Goal: Information Seeking & Learning: Learn about a topic

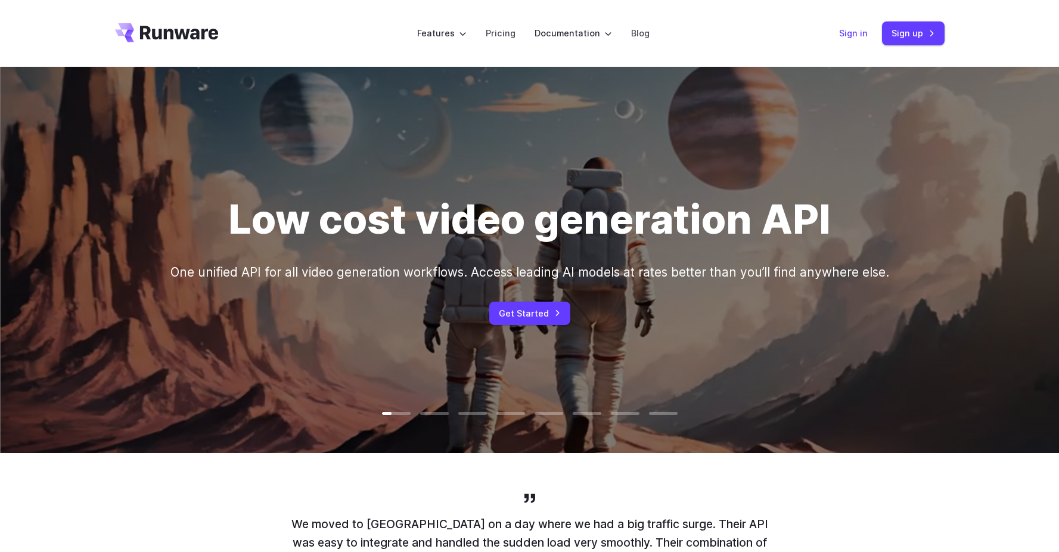
click at [862, 34] on link "Sign in" at bounding box center [853, 33] width 29 height 14
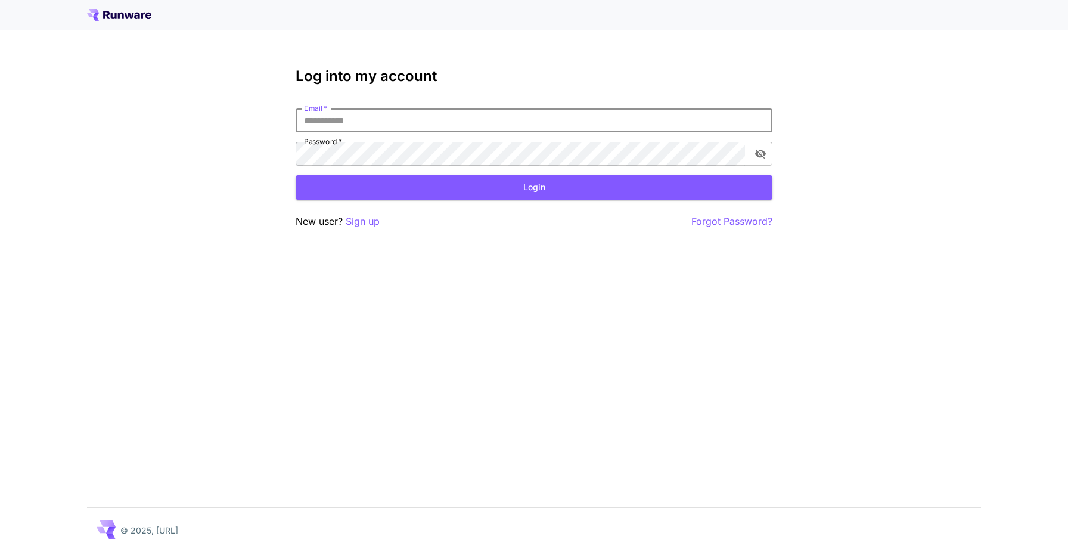
click at [340, 123] on input "Email   *" at bounding box center [534, 120] width 477 height 24
type input "**********"
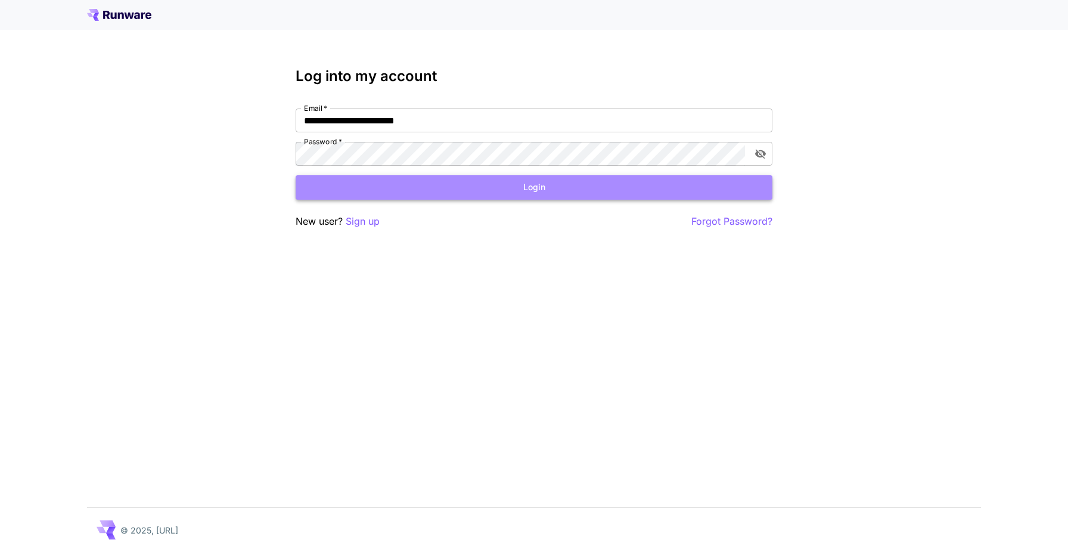
click at [455, 185] on button "Login" at bounding box center [534, 187] width 477 height 24
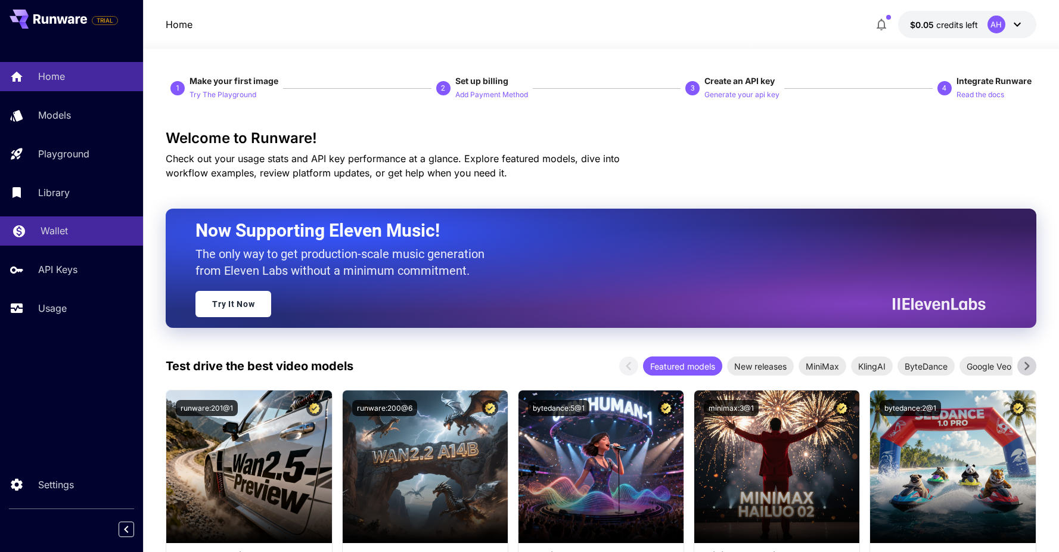
click at [63, 237] on p "Wallet" at bounding box center [54, 230] width 27 height 14
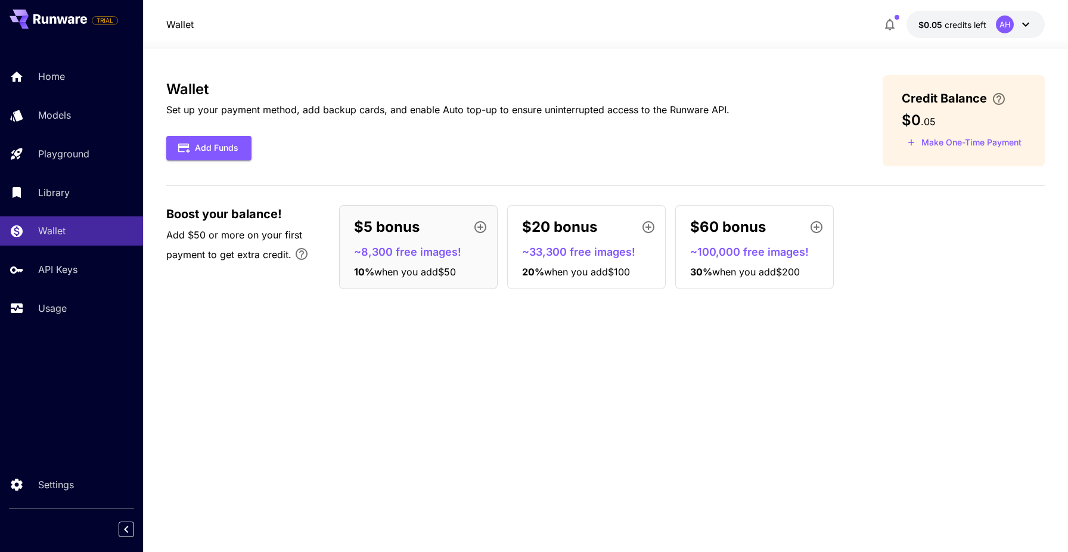
click at [438, 234] on div "$5 bonus" at bounding box center [423, 227] width 138 height 24
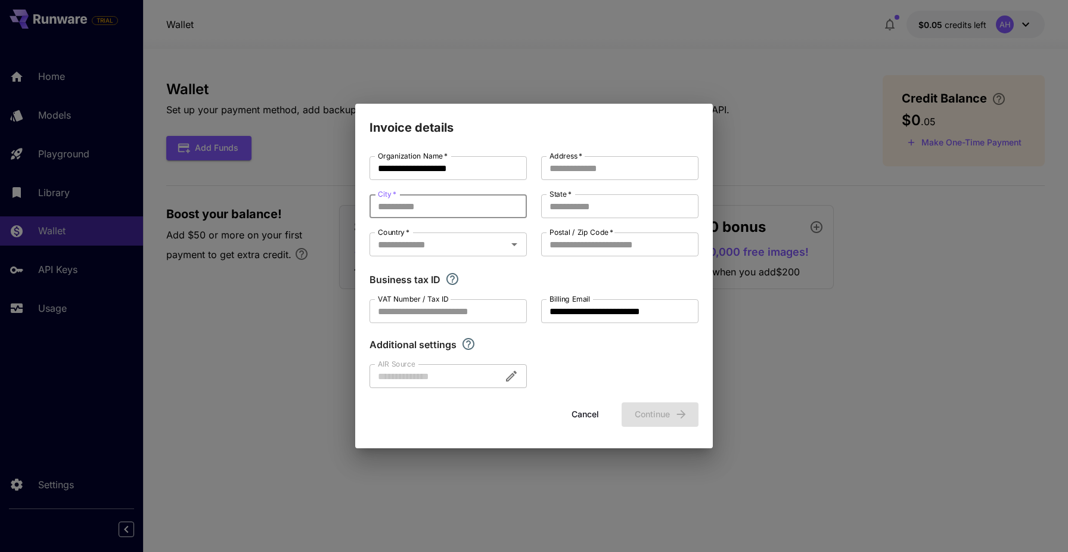
click at [458, 214] on input "City   *" at bounding box center [448, 206] width 157 height 24
click at [583, 182] on div "**********" at bounding box center [534, 272] width 329 height 232
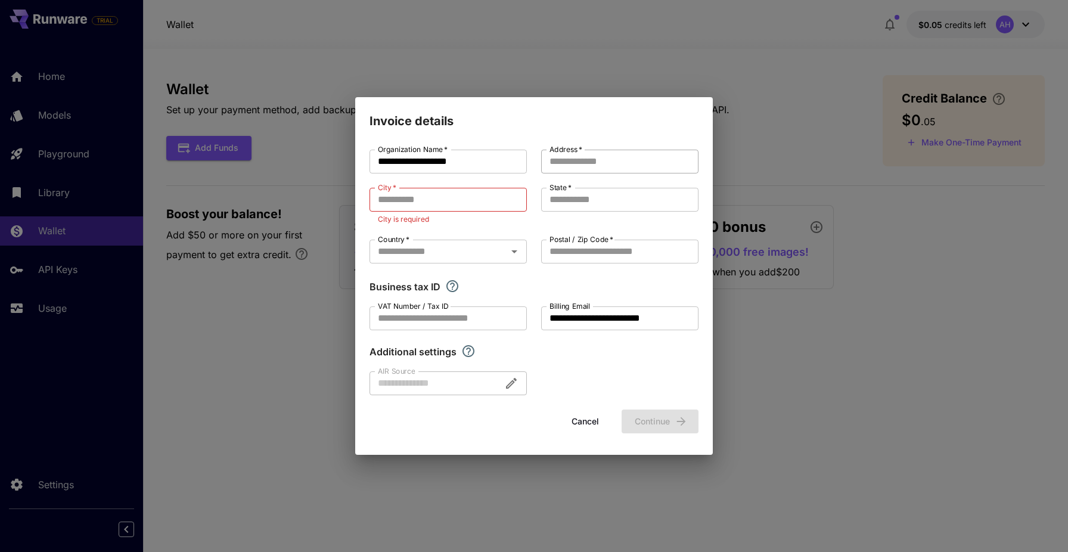
click at [586, 170] on input "Address   *" at bounding box center [619, 162] width 157 height 24
click at [460, 77] on div "**********" at bounding box center [534, 276] width 1068 height 552
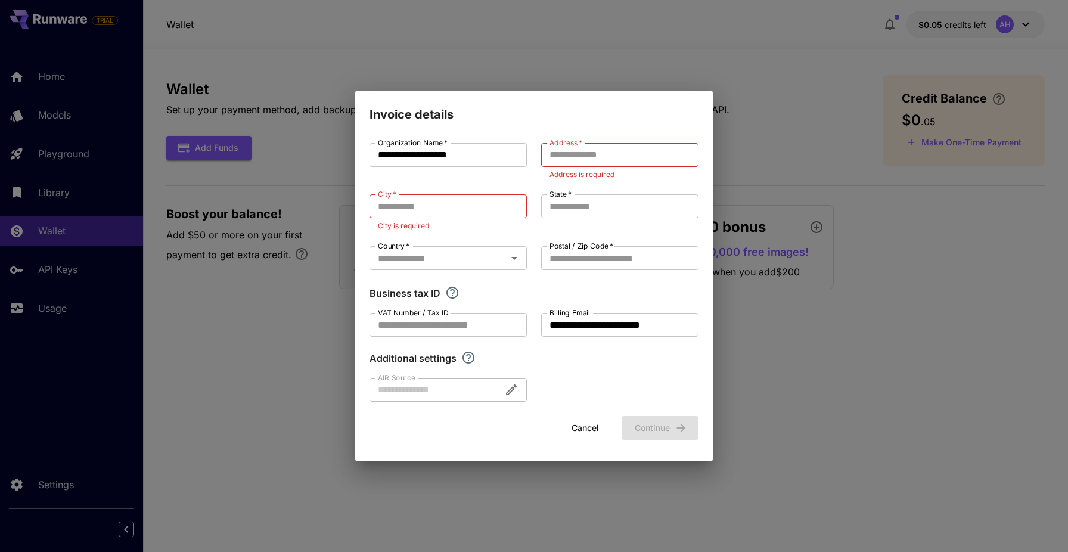
click at [460, 77] on div "**********" at bounding box center [534, 276] width 1068 height 552
click at [587, 426] on button "Cancel" at bounding box center [585, 428] width 54 height 24
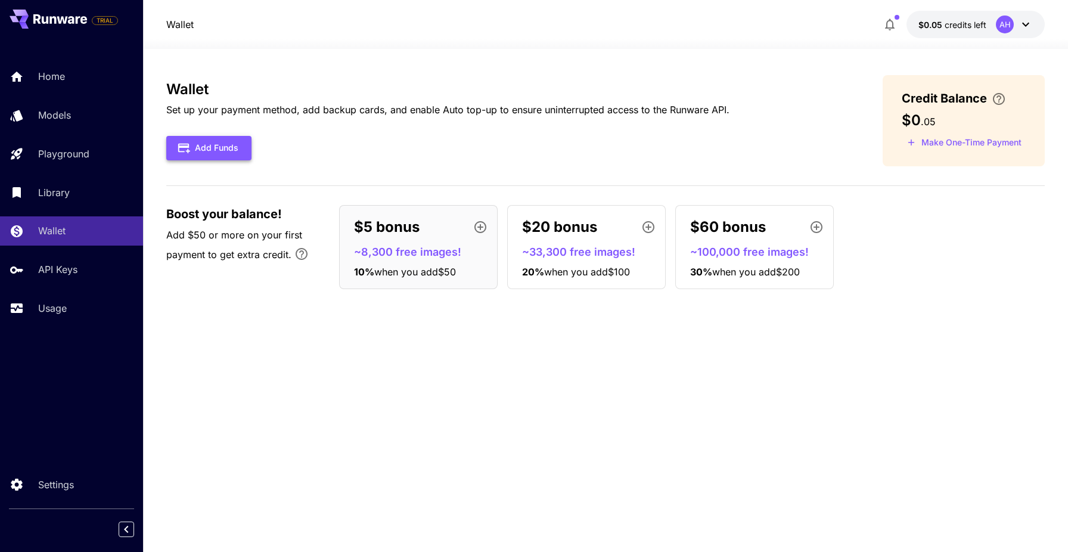
click at [226, 149] on button "Add Funds" at bounding box center [208, 148] width 85 height 24
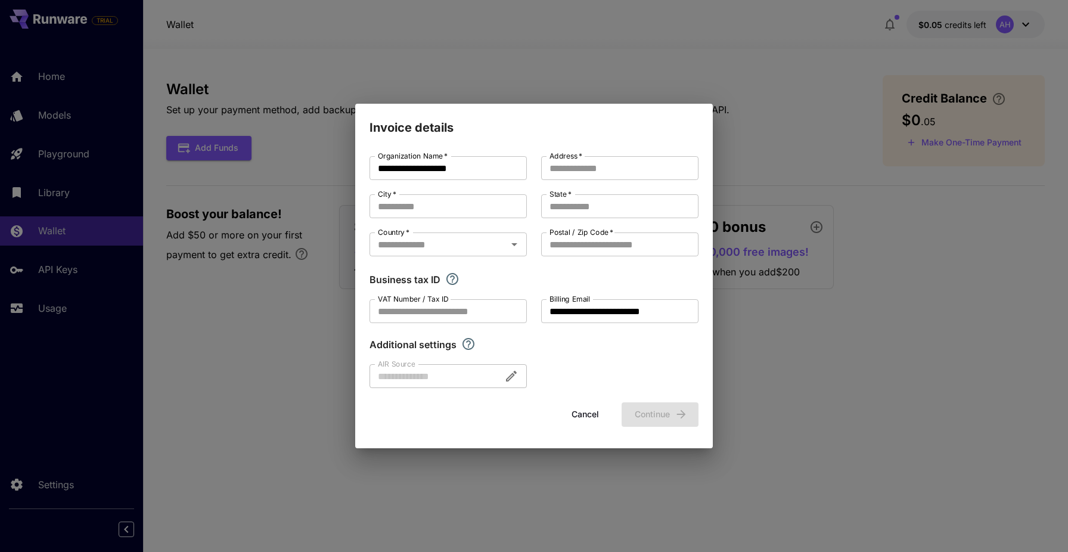
click at [558, 476] on div "**********" at bounding box center [534, 276] width 1068 height 552
click at [587, 422] on button "Cancel" at bounding box center [585, 414] width 54 height 24
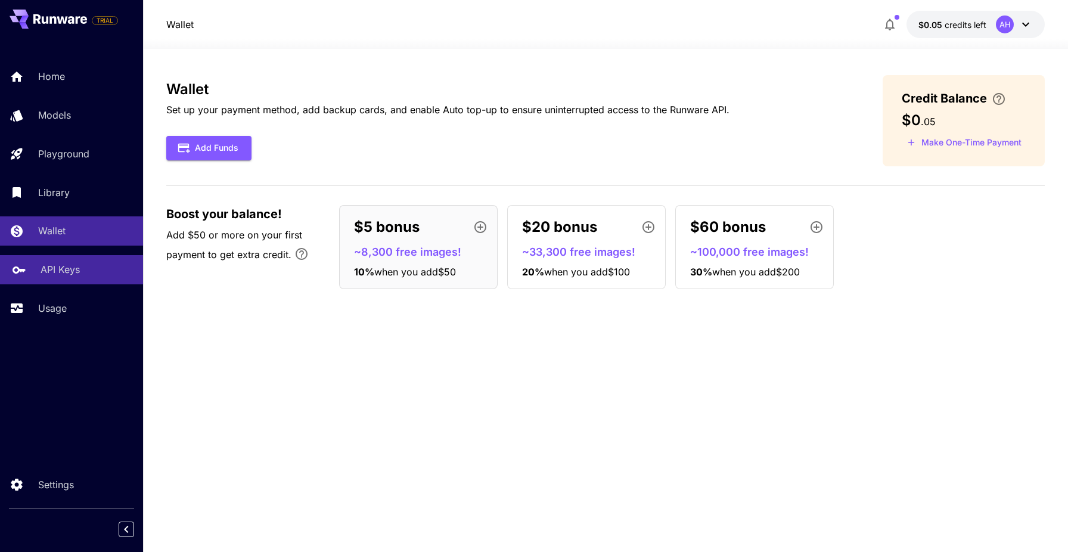
click at [79, 278] on link "API Keys" at bounding box center [71, 269] width 143 height 29
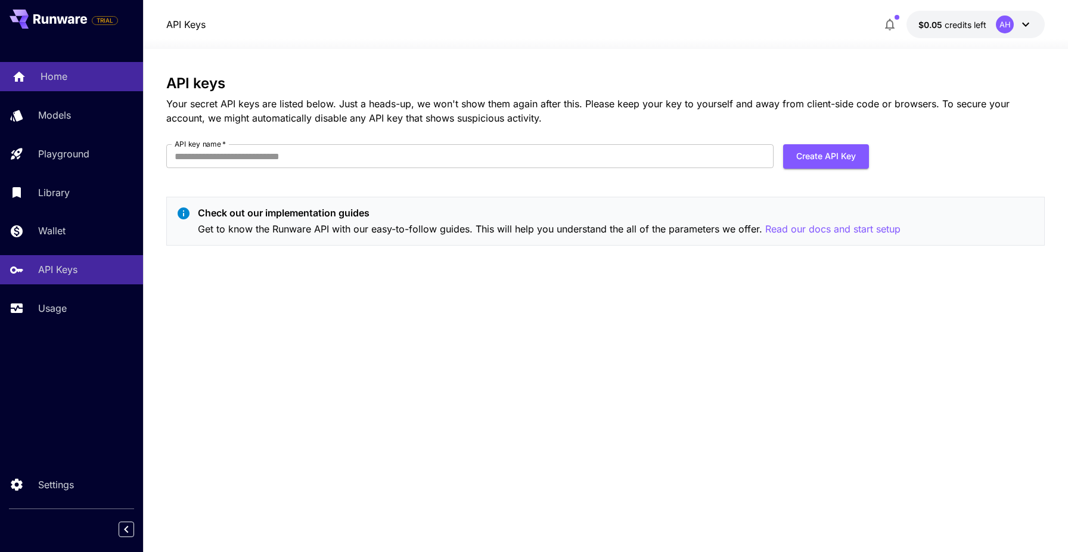
click at [41, 71] on p "Home" at bounding box center [54, 76] width 27 height 14
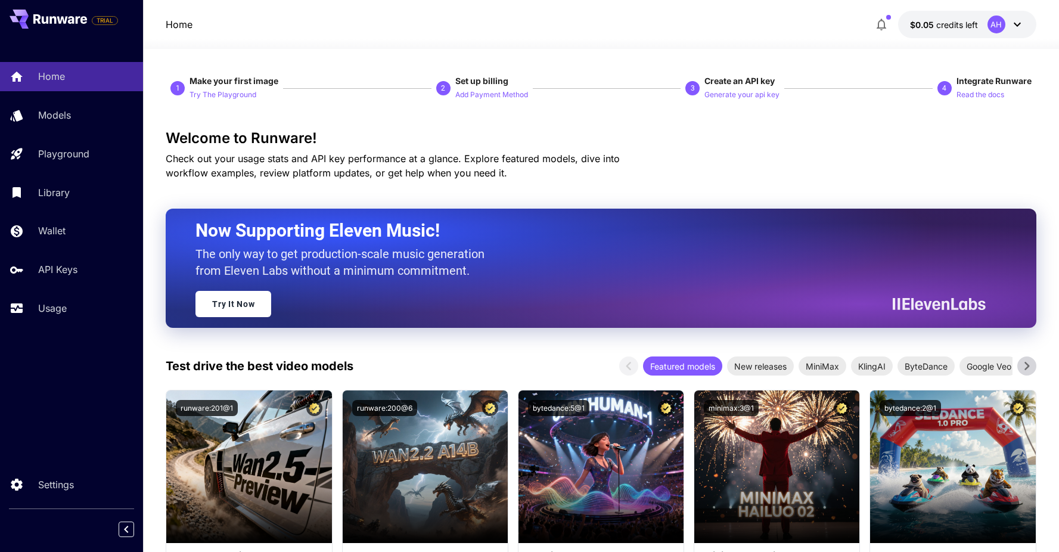
scroll to position [168, 0]
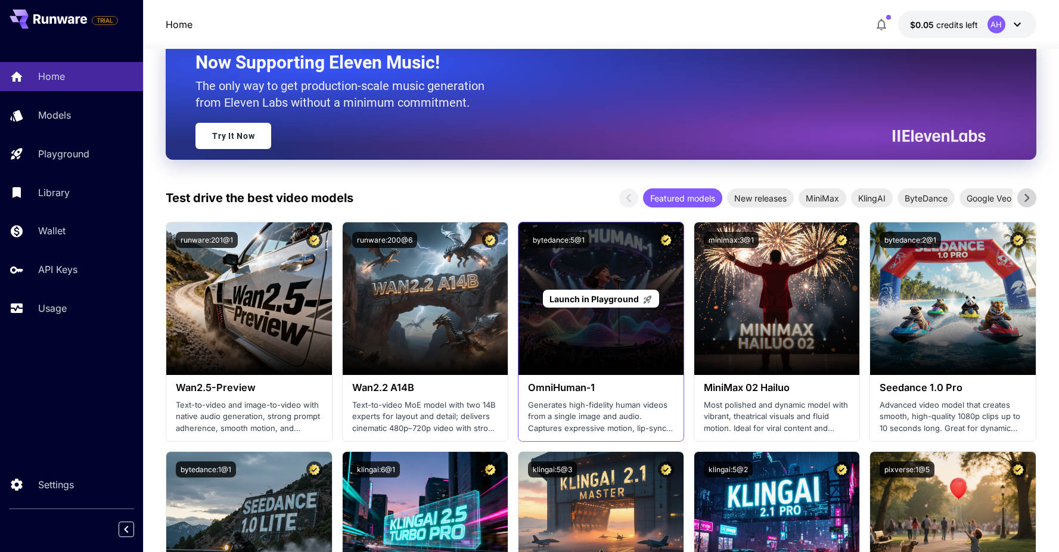
click at [593, 302] on span "Launch in Playground" at bounding box center [594, 299] width 89 height 10
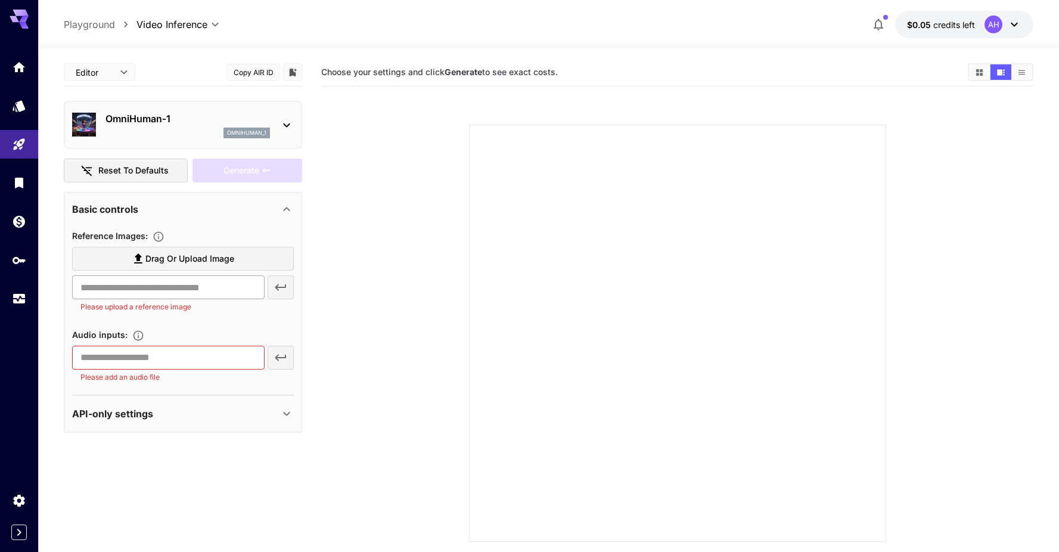
click at [179, 295] on input "text" at bounding box center [168, 287] width 193 height 24
click at [164, 362] on input "text" at bounding box center [168, 358] width 193 height 24
click at [200, 443] on section at bounding box center [183, 448] width 238 height 30
click at [204, 408] on div "API-only settings" at bounding box center [175, 413] width 207 height 14
drag, startPoint x: 197, startPoint y: 119, endPoint x: 88, endPoint y: 117, distance: 109.7
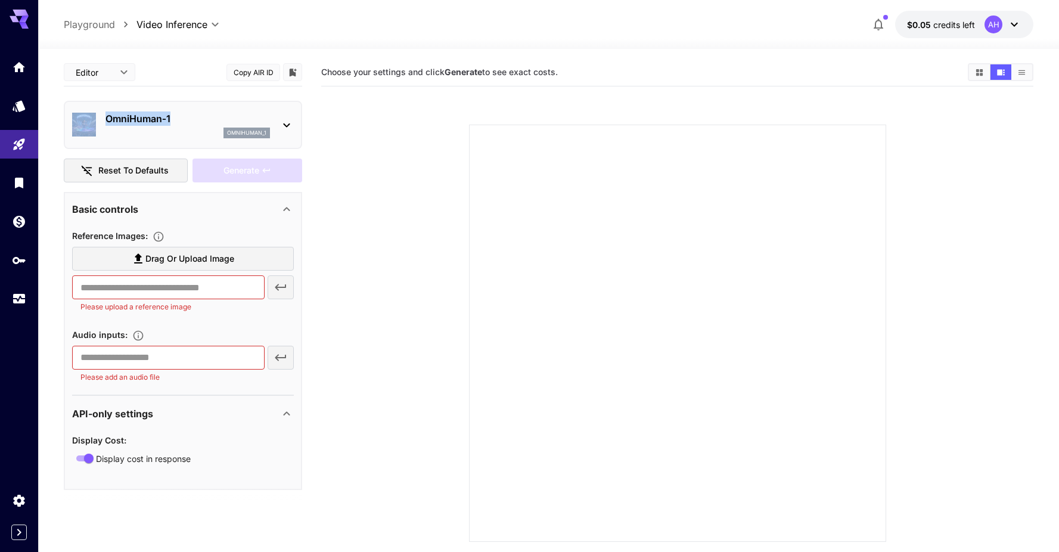
click at [88, 117] on div "OmniHuman‑1 omnihuman_1" at bounding box center [183, 125] width 222 height 36
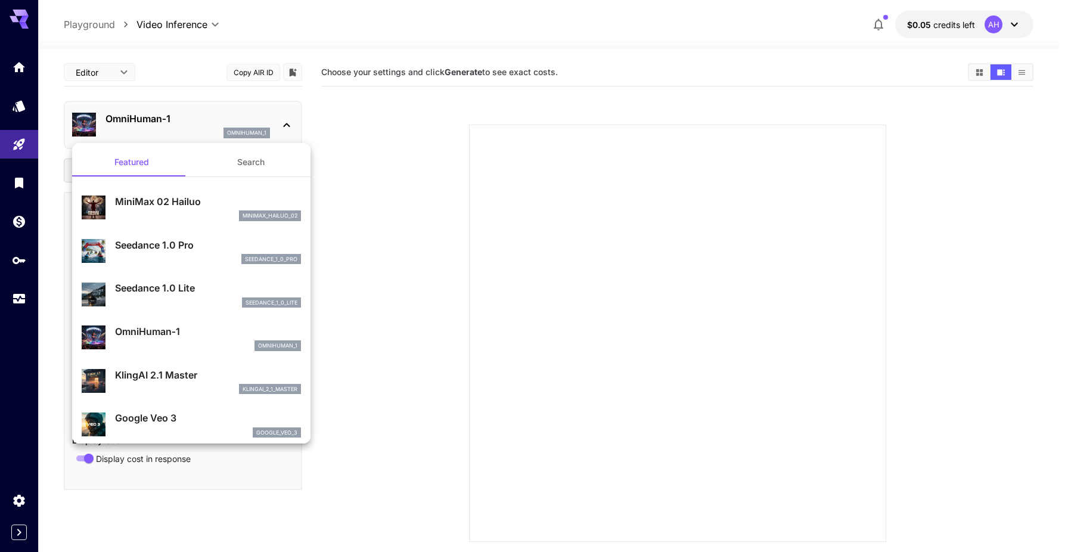
drag, startPoint x: 177, startPoint y: 122, endPoint x: 108, endPoint y: 114, distance: 69.0
click at [108, 114] on div at bounding box center [534, 276] width 1068 height 552
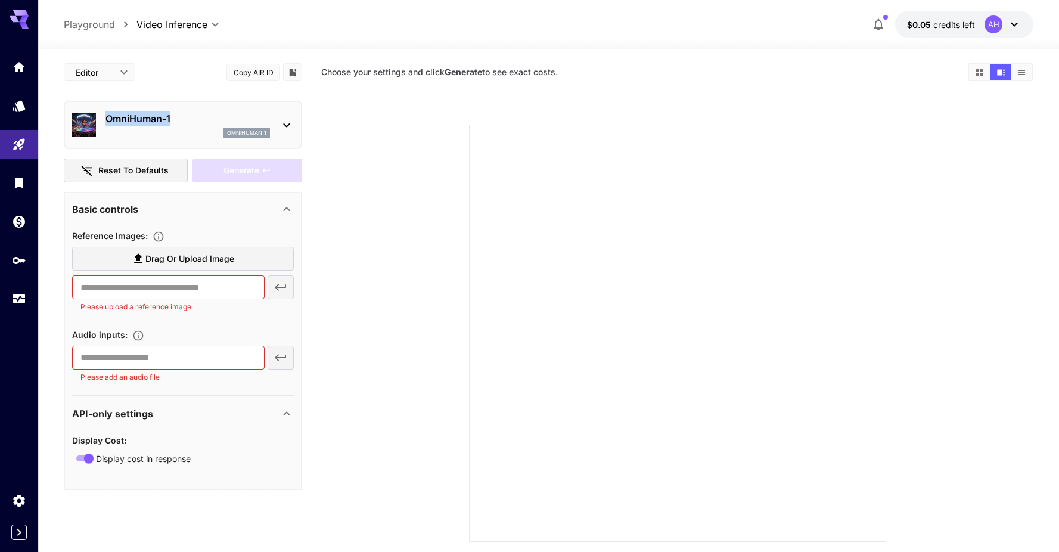
drag, startPoint x: 103, startPoint y: 117, endPoint x: 191, endPoint y: 117, distance: 88.8
click at [191, 117] on div "OmniHuman‑1 omnihuman_1" at bounding box center [183, 125] width 222 height 36
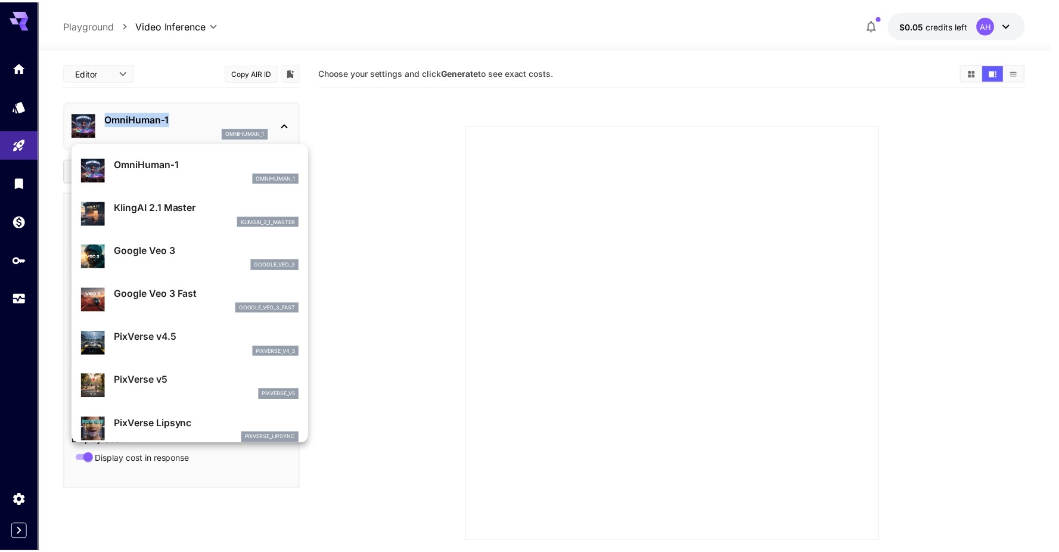
scroll to position [170, 0]
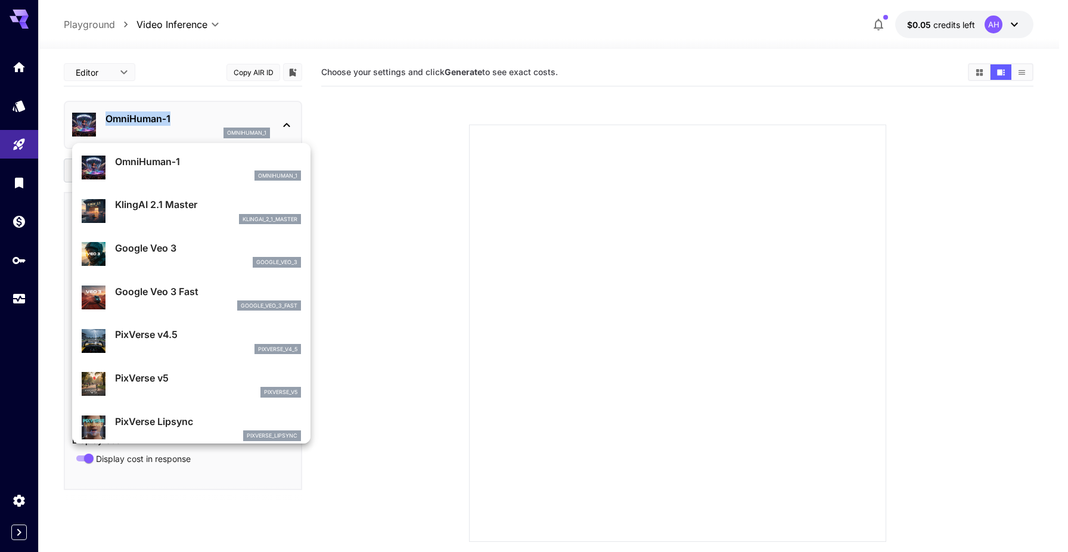
click at [170, 294] on p "Google Veo 3 Fast" at bounding box center [208, 291] width 186 height 14
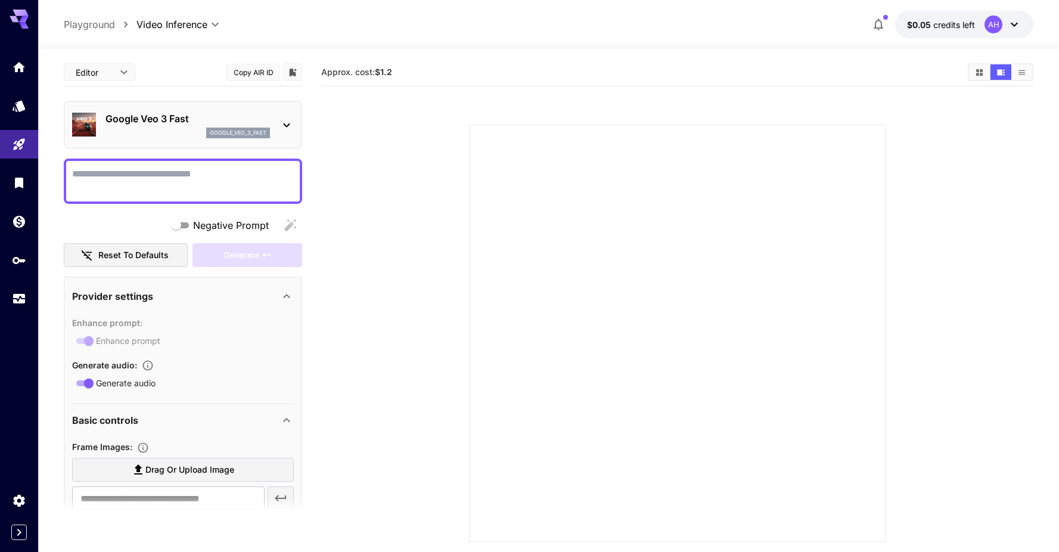
click at [170, 184] on textarea "Negative Prompt" at bounding box center [183, 181] width 222 height 29
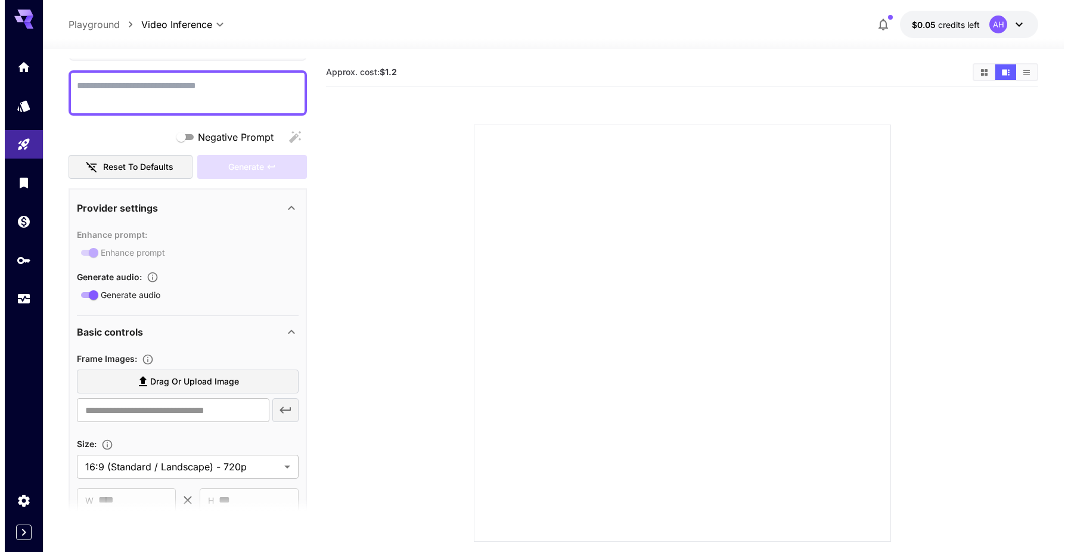
scroll to position [0, 0]
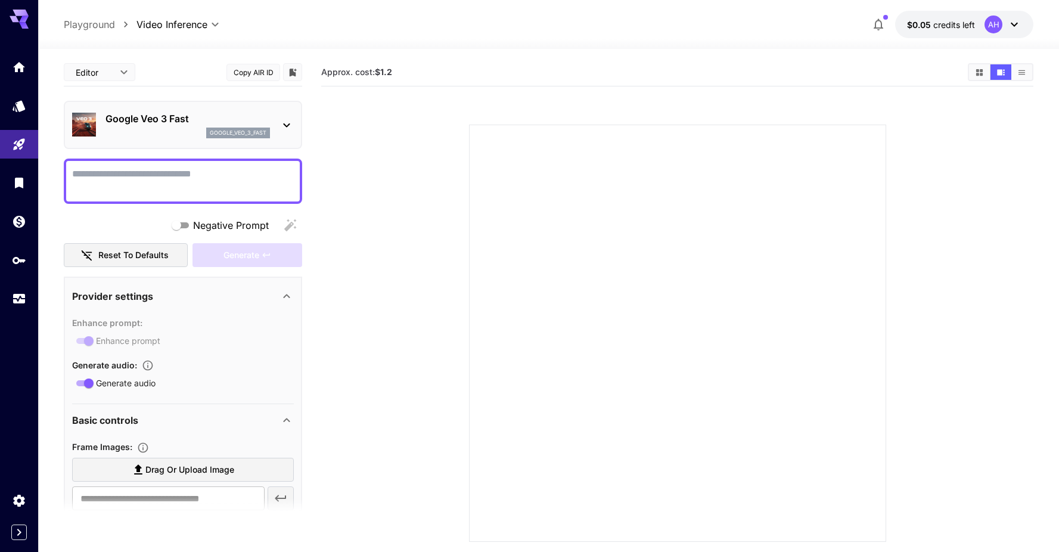
click at [288, 123] on icon at bounding box center [287, 125] width 14 height 14
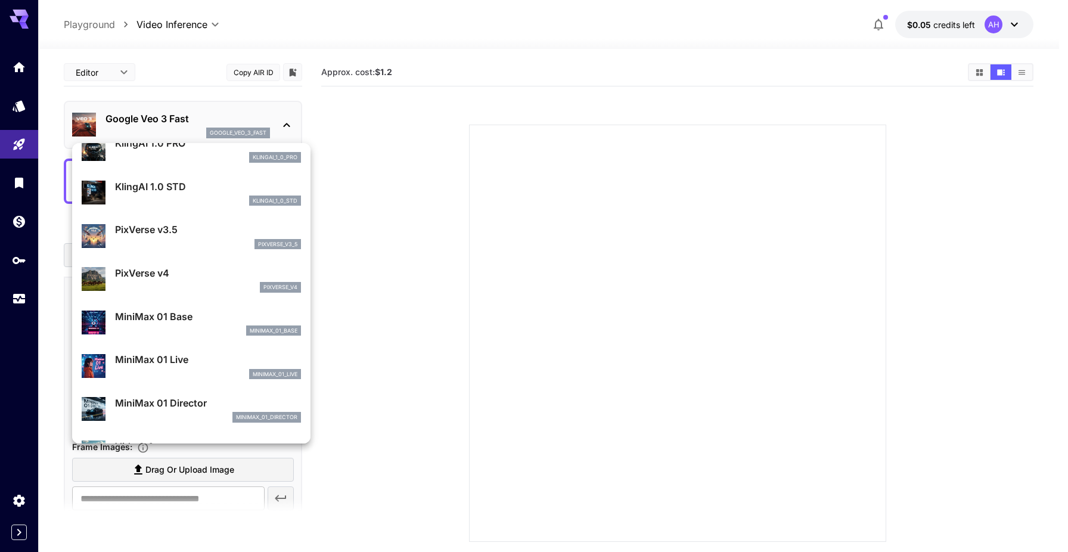
scroll to position [884, 0]
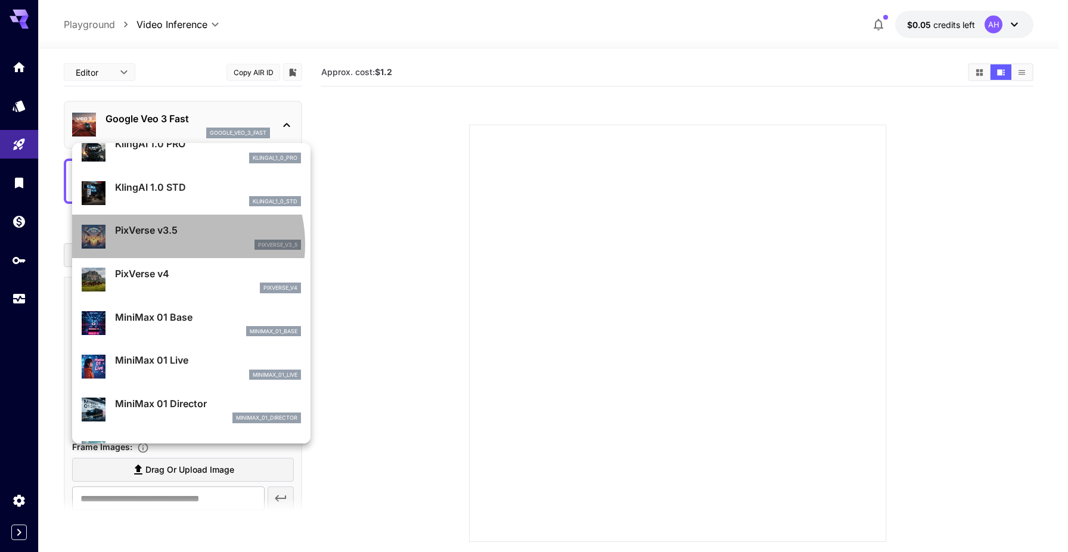
click at [168, 244] on div "pixverse_v3_5" at bounding box center [208, 245] width 186 height 11
type input "*"
type input "**********"
type input "****"
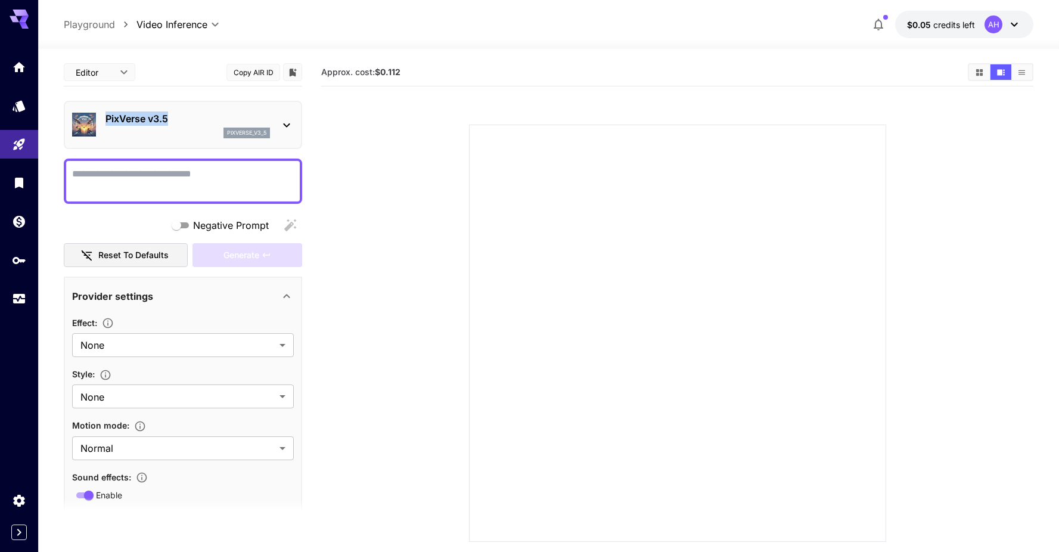
drag, startPoint x: 190, startPoint y: 113, endPoint x: 101, endPoint y: 120, distance: 89.7
click at [101, 120] on div "PixVerse v3.5 pixverse_v3_5" at bounding box center [183, 125] width 222 height 36
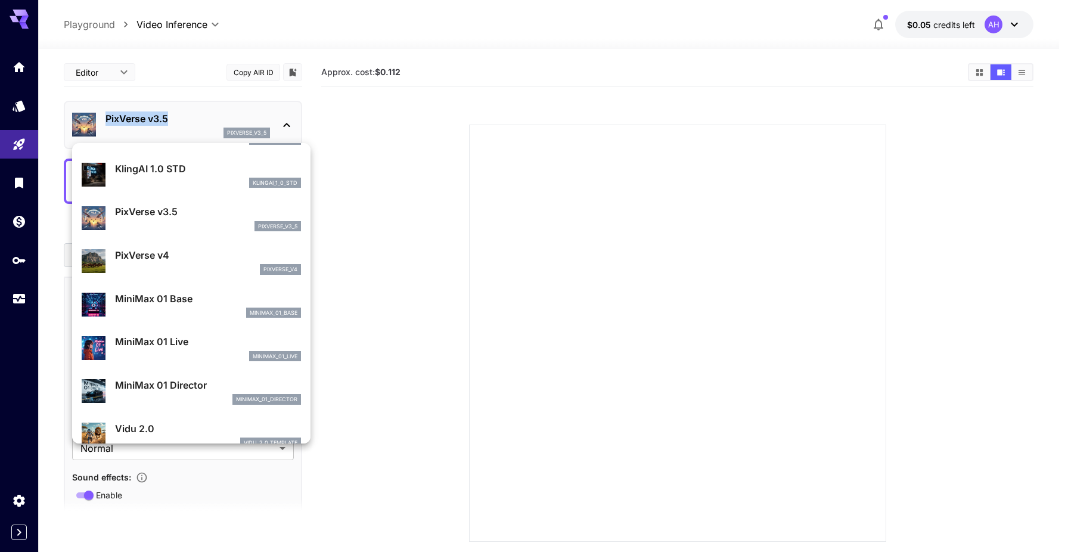
scroll to position [901, 0]
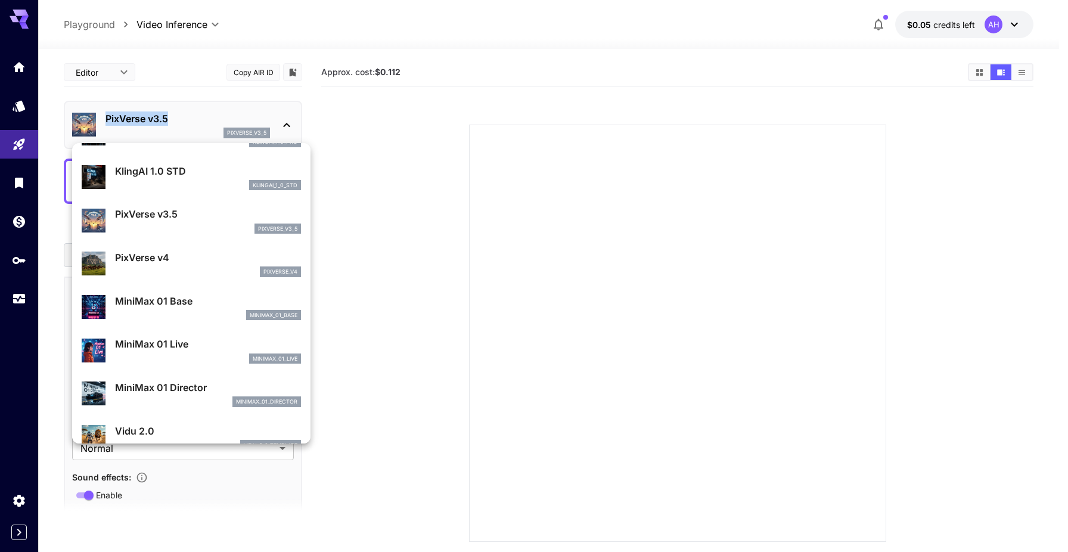
click at [179, 255] on p "PixVerse v4" at bounding box center [208, 257] width 186 height 14
type input "**********"
type input "***"
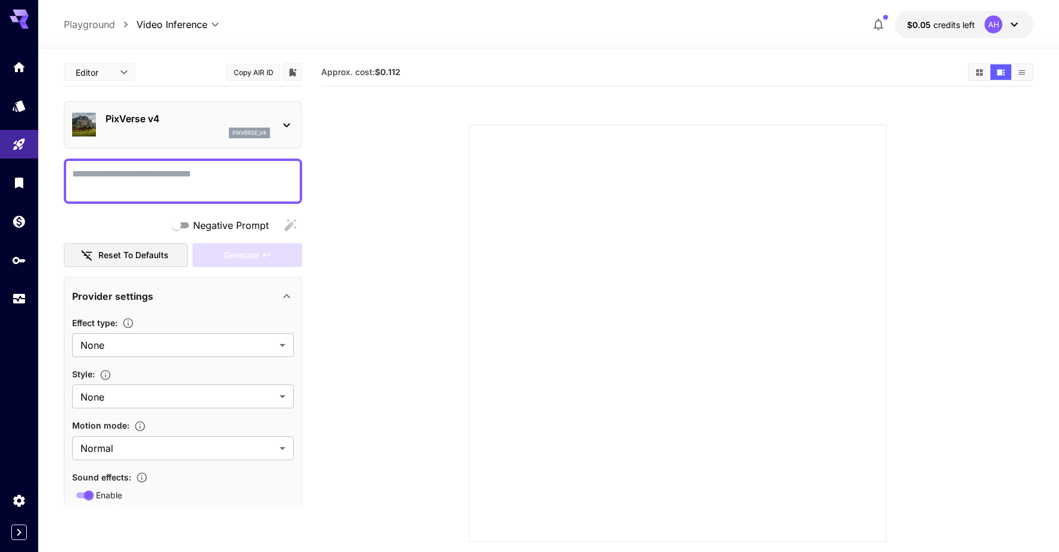
click at [280, 108] on div "PixVerse v4 pixverse_v4" at bounding box center [183, 125] width 222 height 36
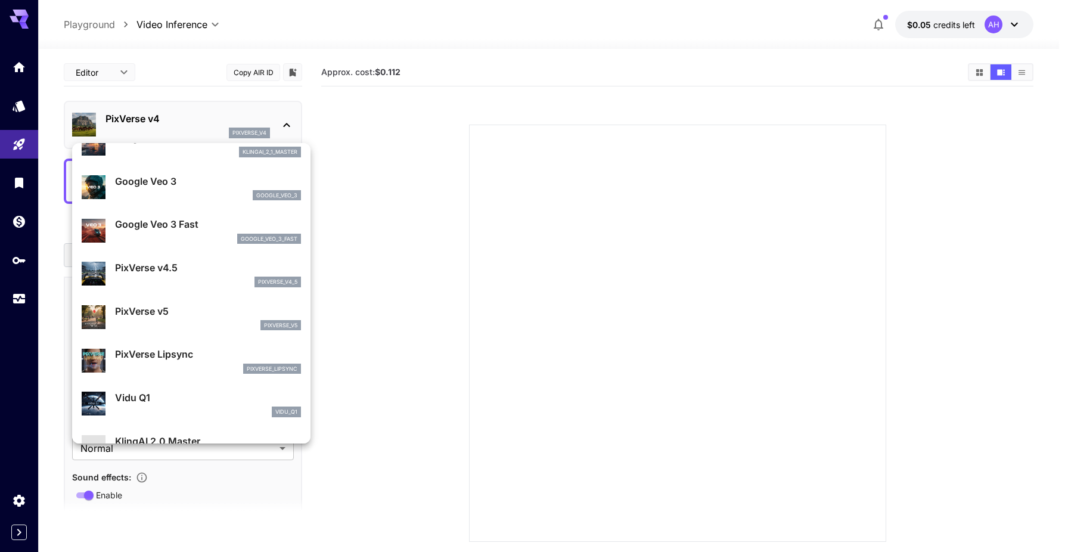
scroll to position [238, 0]
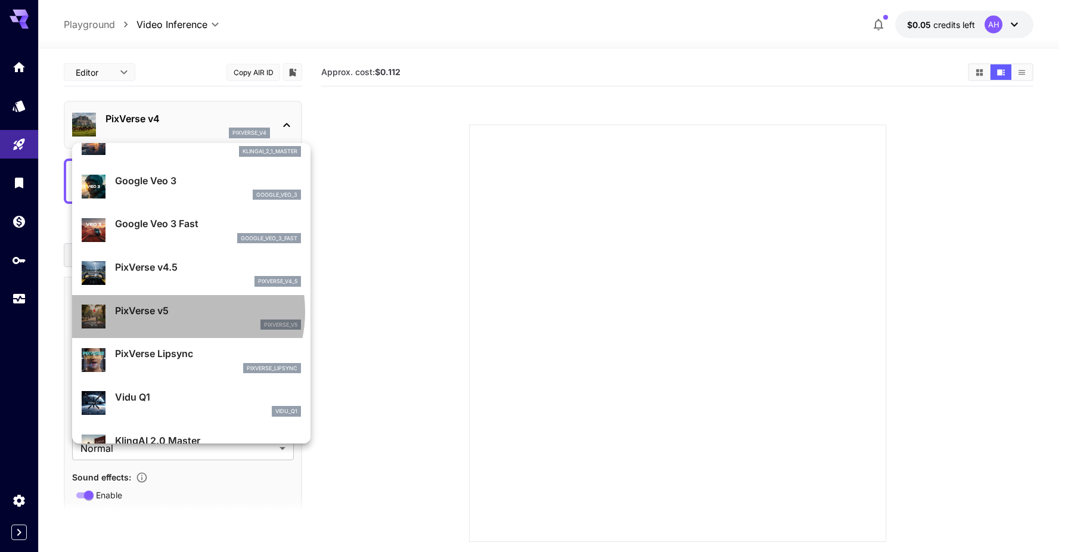
click at [170, 312] on p "PixVerse v5" at bounding box center [208, 310] width 186 height 14
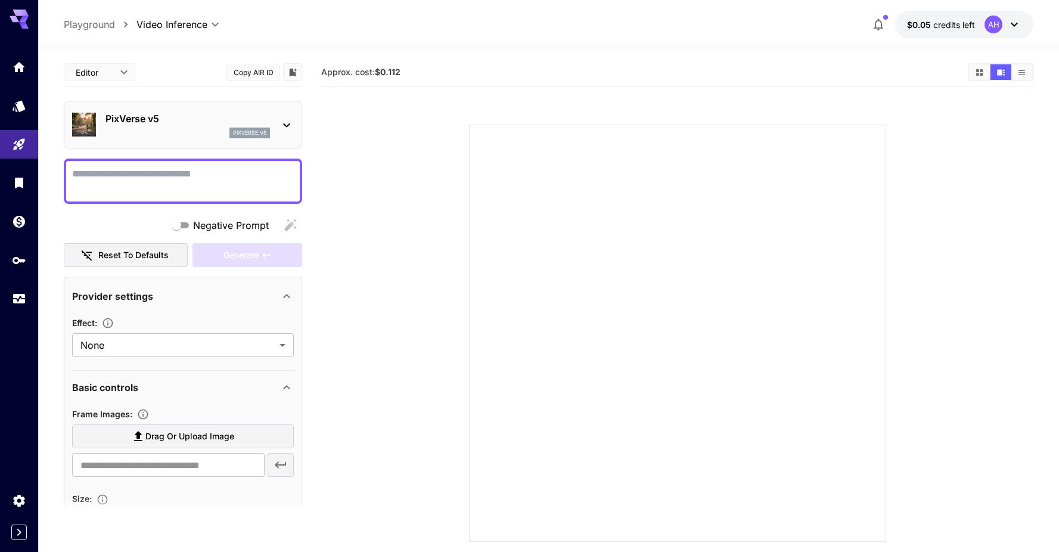
click at [285, 150] on div "**********" at bounding box center [183, 542] width 238 height 968
click at [169, 121] on p "PixVerse v5" at bounding box center [187, 118] width 164 height 14
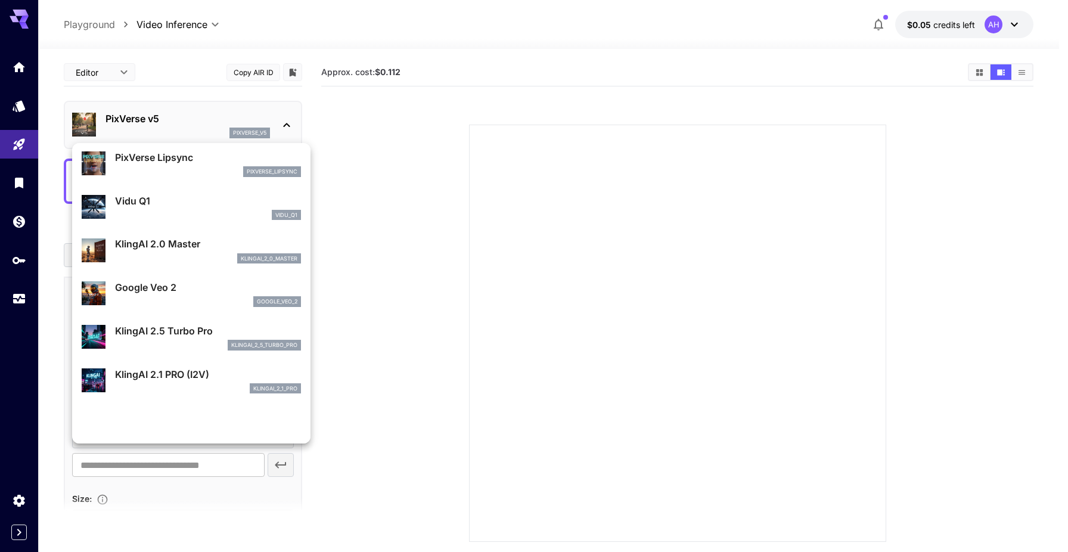
scroll to position [0, 0]
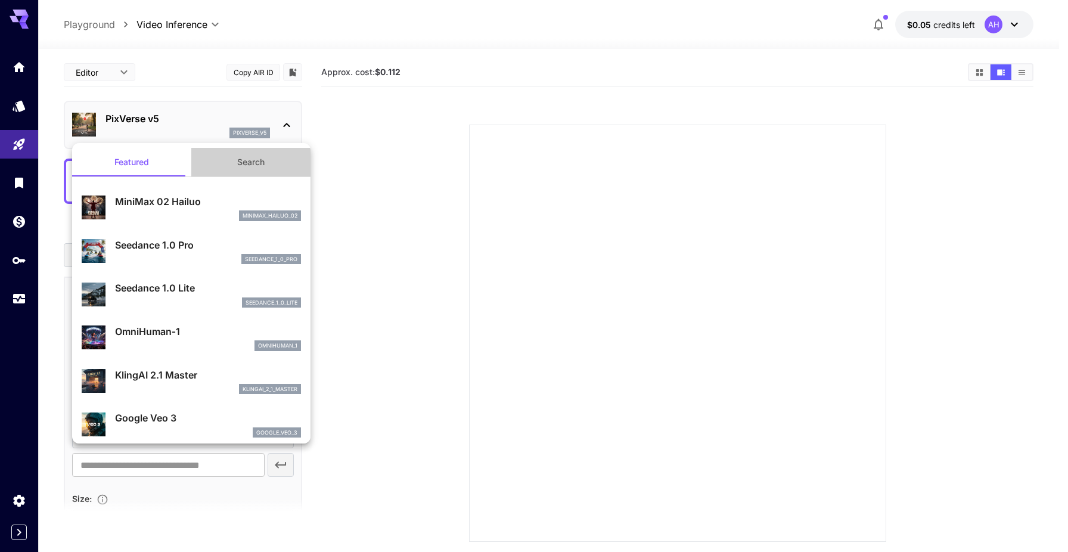
click at [252, 153] on button "Search" at bounding box center [250, 162] width 119 height 29
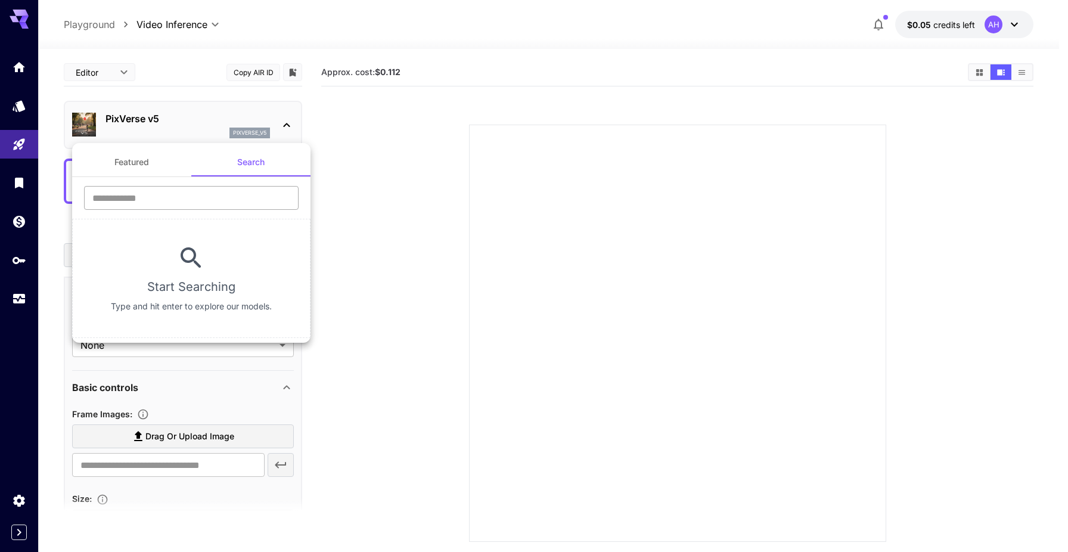
click at [179, 189] on input "text" at bounding box center [191, 198] width 215 height 24
type input "*"
type input "***"
click at [136, 172] on button "Featured" at bounding box center [131, 162] width 119 height 29
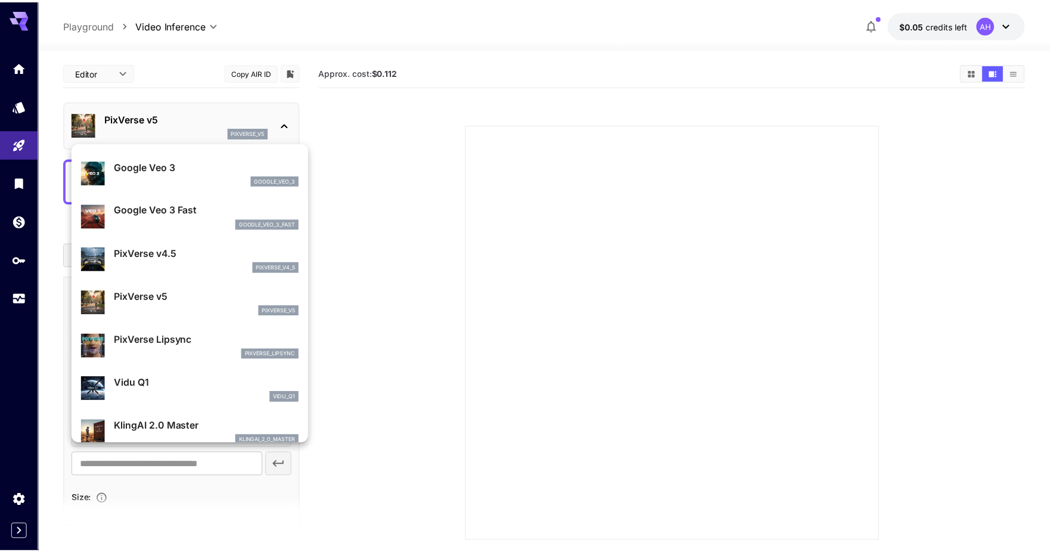
scroll to position [251, 0]
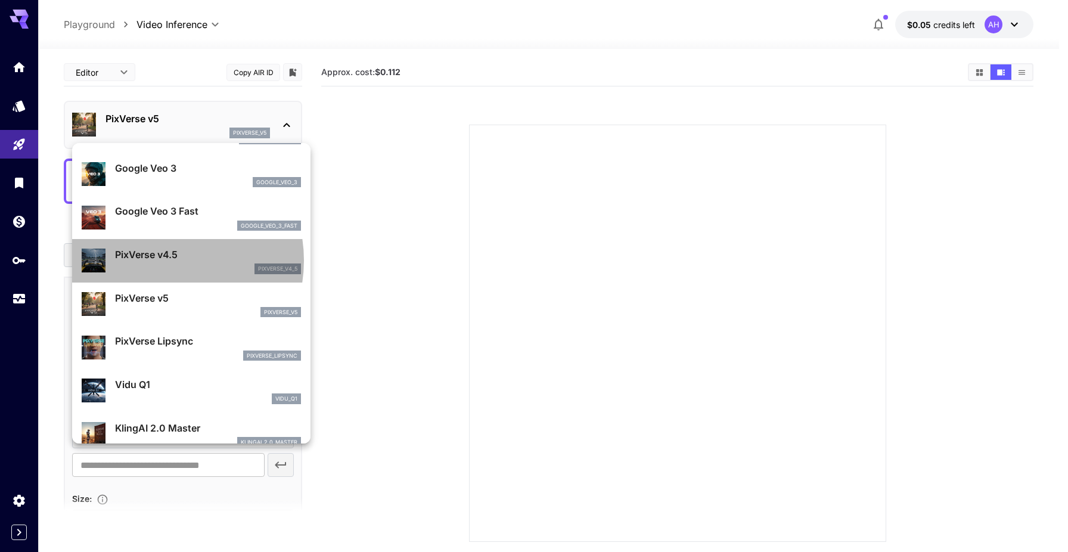
click at [157, 260] on p "PixVerse v4.5" at bounding box center [208, 254] width 186 height 14
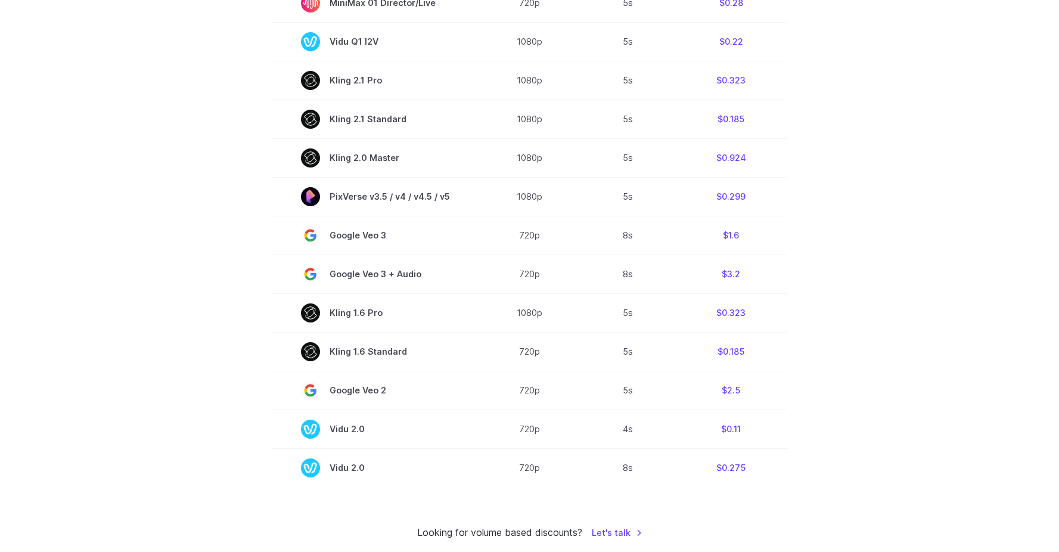
scroll to position [759, 0]
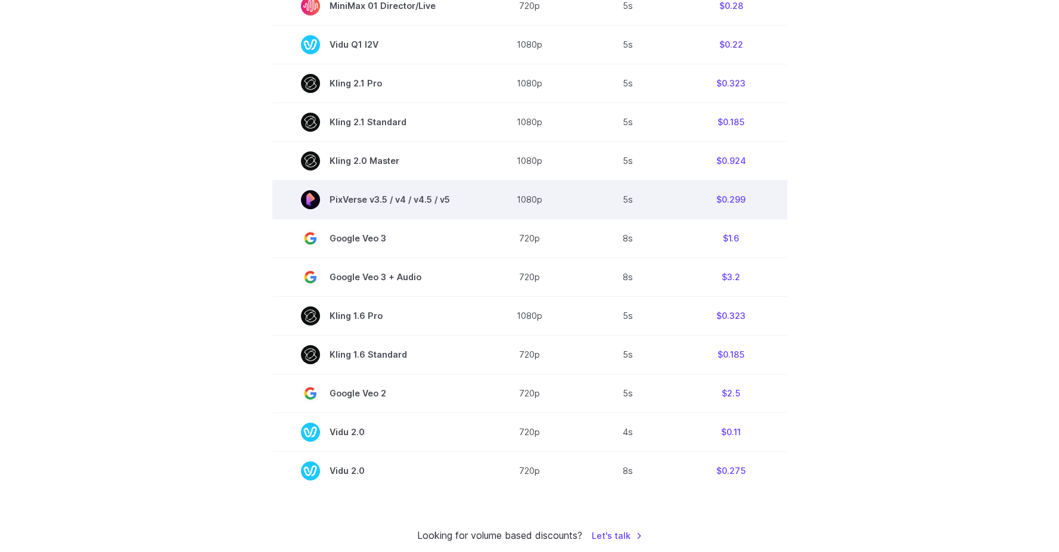
drag, startPoint x: 464, startPoint y: 203, endPoint x: 474, endPoint y: 213, distance: 14.4
click at [474, 213] on td "PixVerse v3.5 / v4 / v4.5 / v5" at bounding box center [375, 199] width 206 height 39
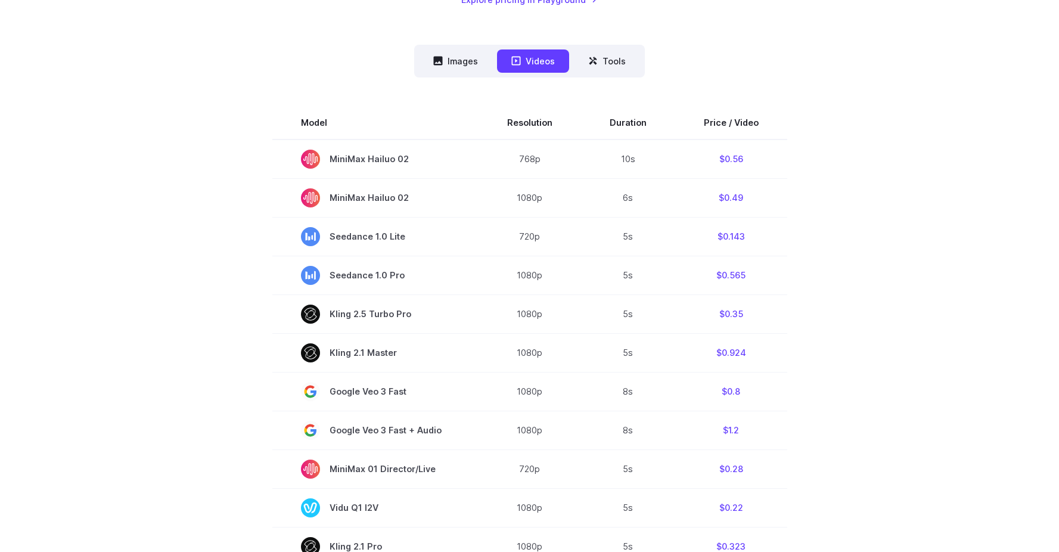
scroll to position [279, 0]
